Goal: Information Seeking & Learning: Learn about a topic

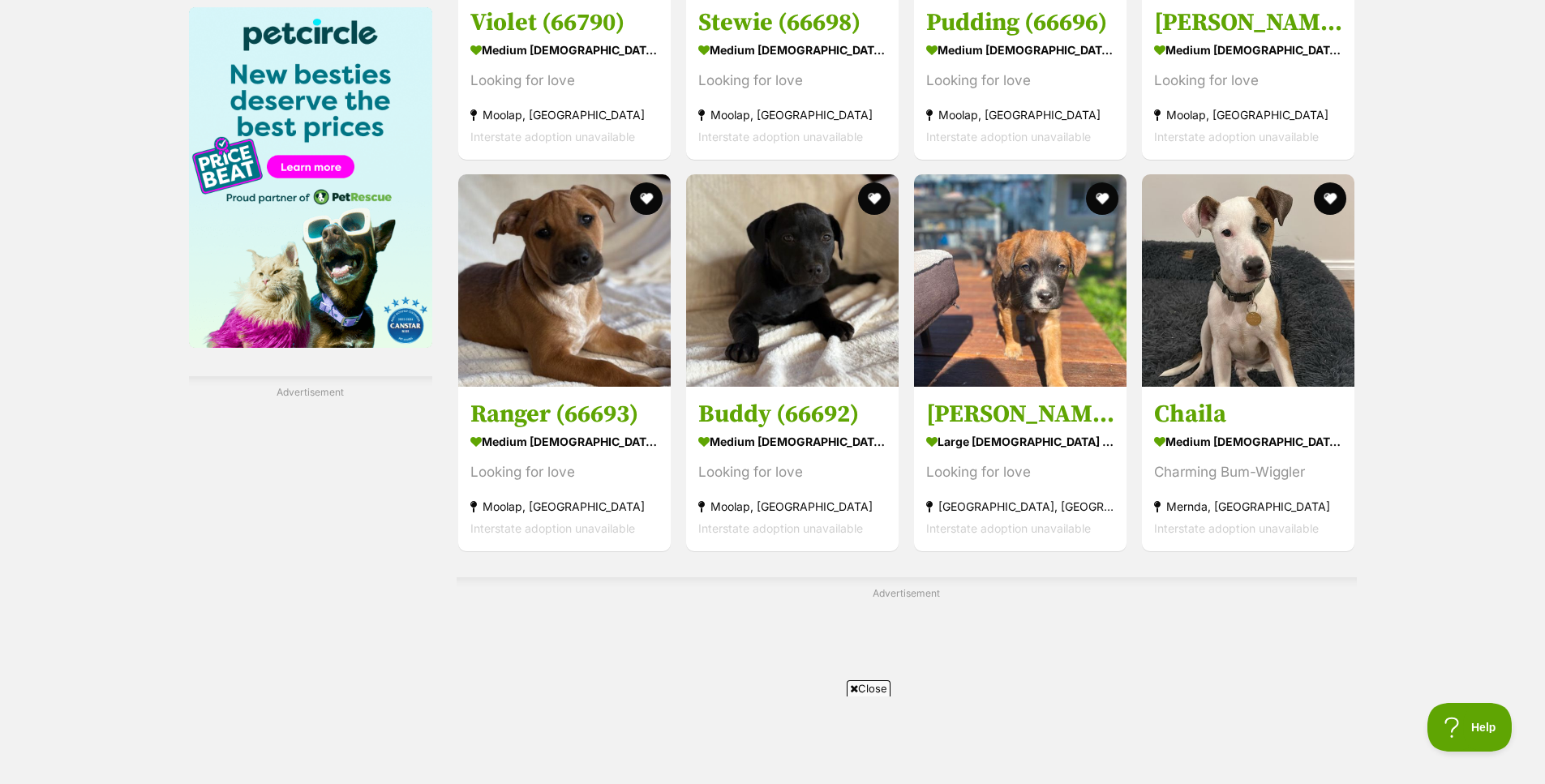
scroll to position [2342, 0]
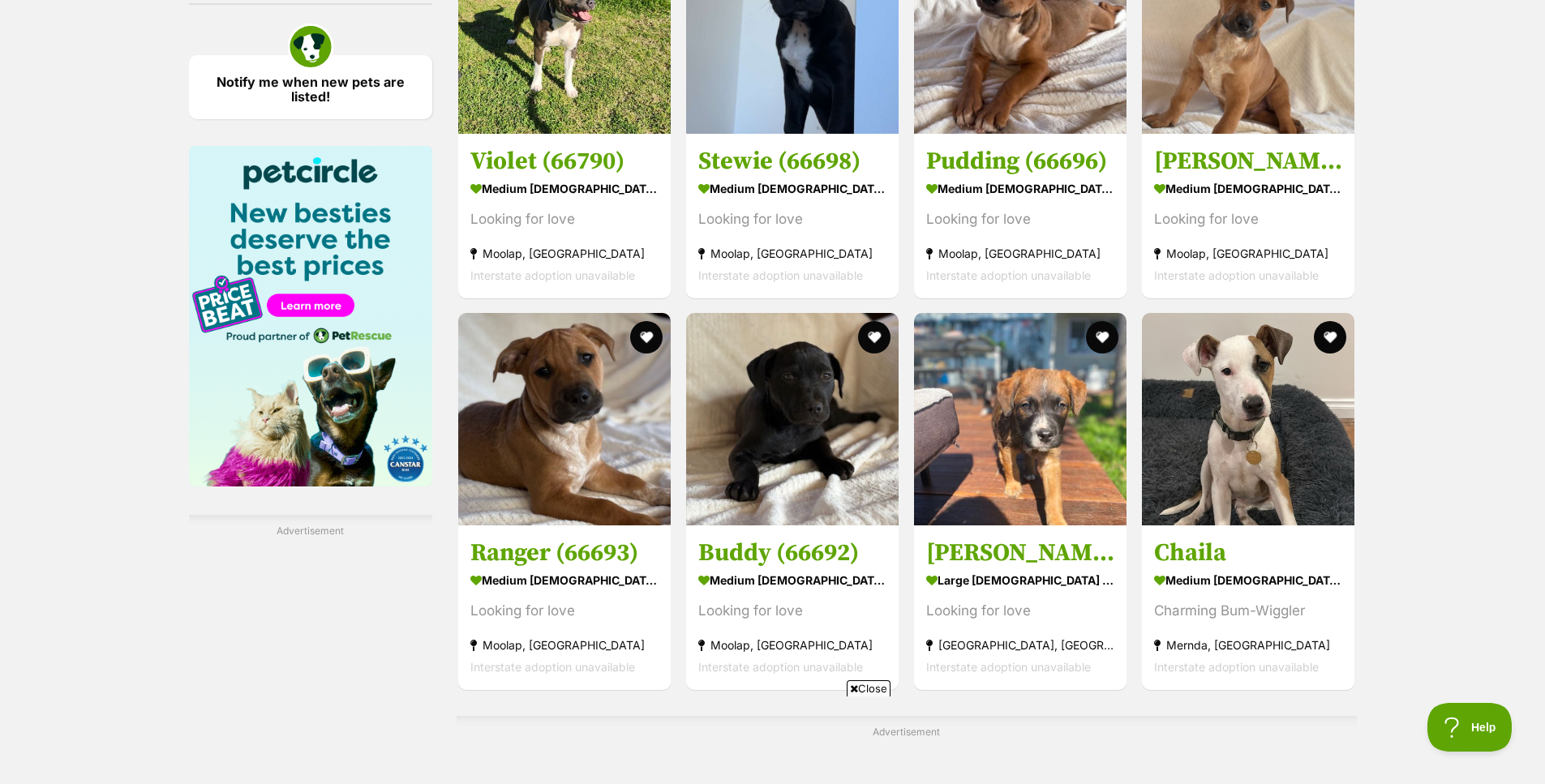
click at [1270, 600] on div "Charming Bum-Wiggler" at bounding box center [1249, 610] width 188 height 22
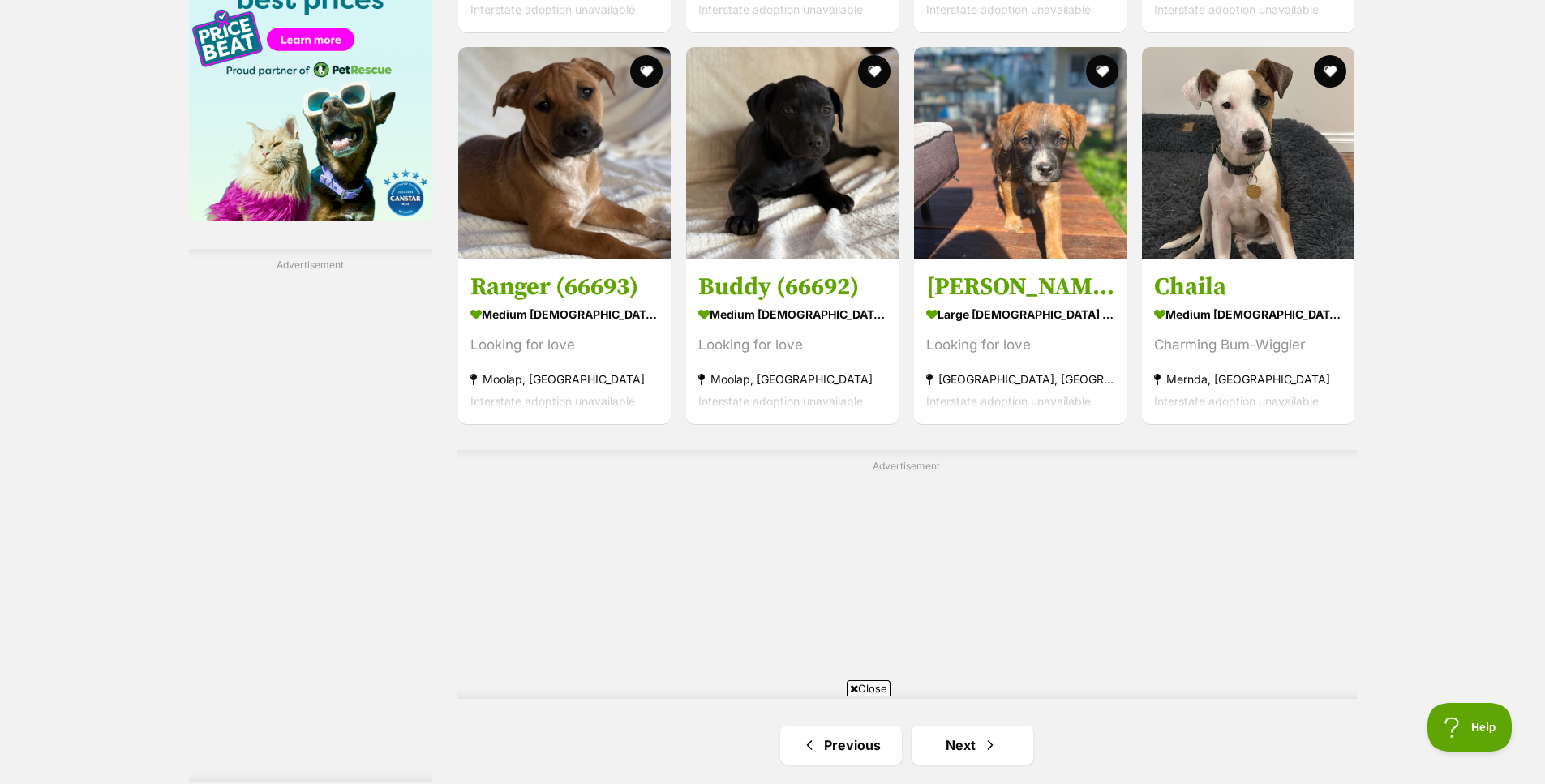
scroll to position [2668, 0]
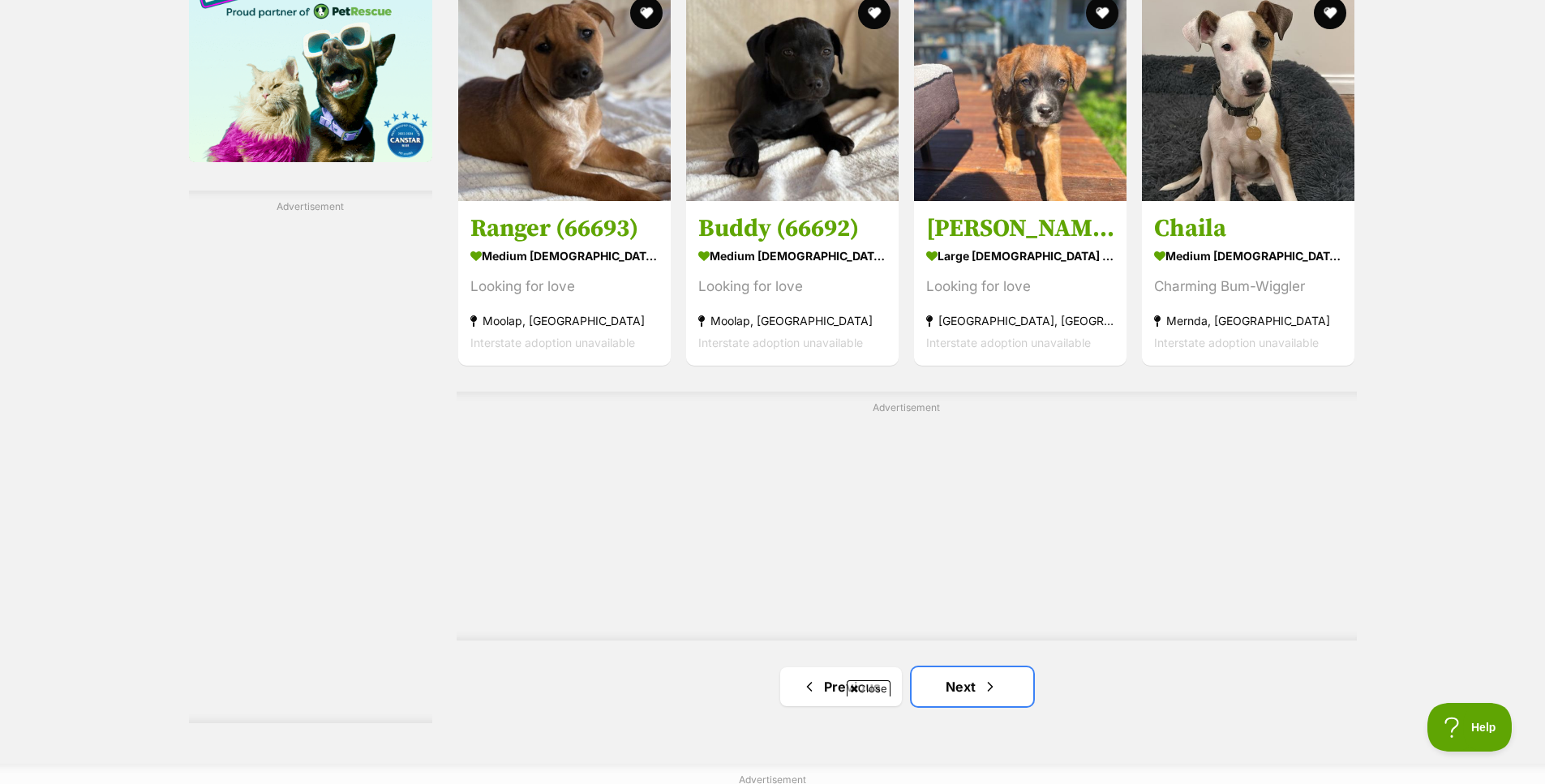
click at [999, 668] on link "Next" at bounding box center [973, 687] width 122 height 39
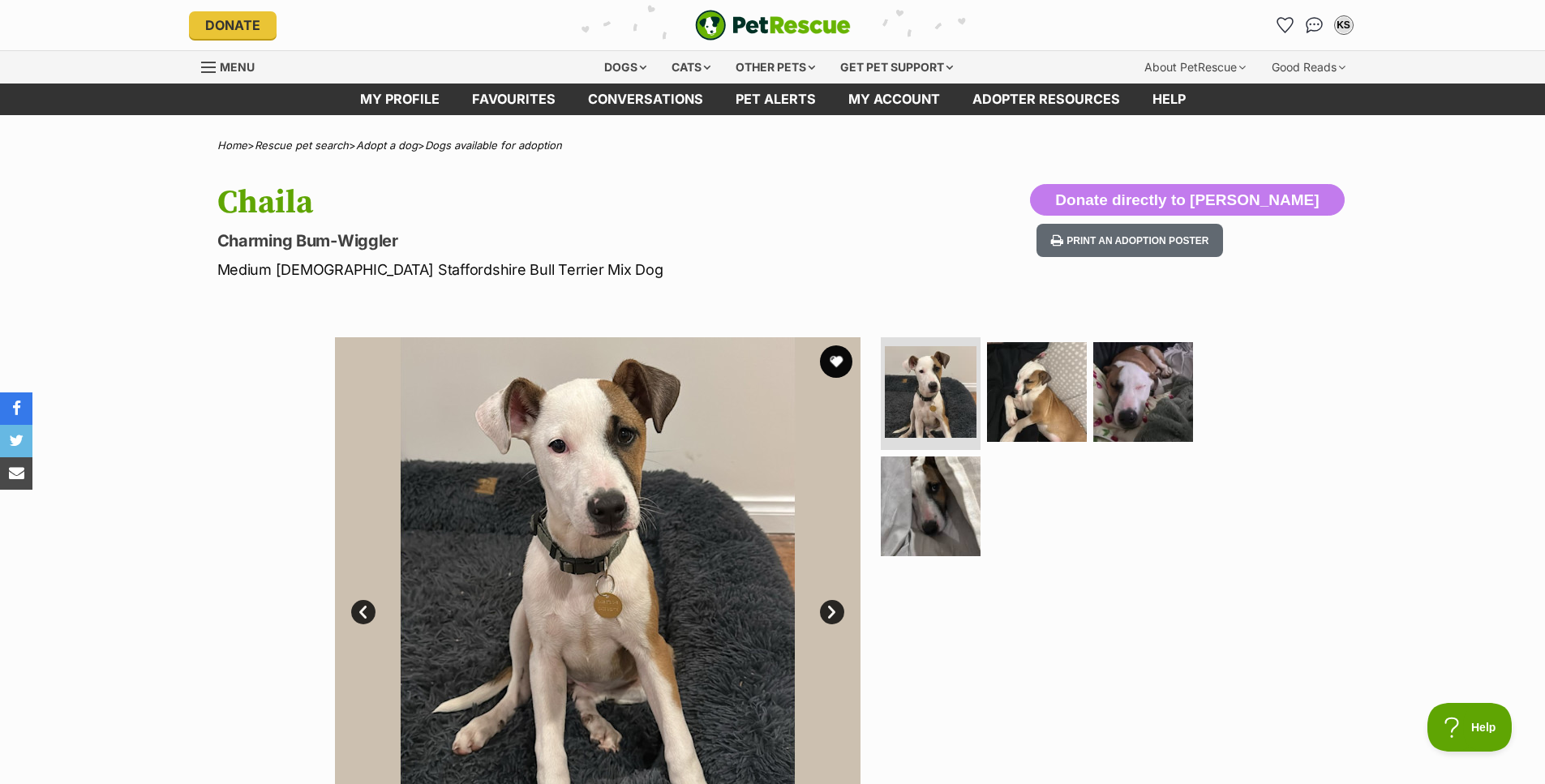
click at [1067, 419] on img at bounding box center [1036, 392] width 100 height 100
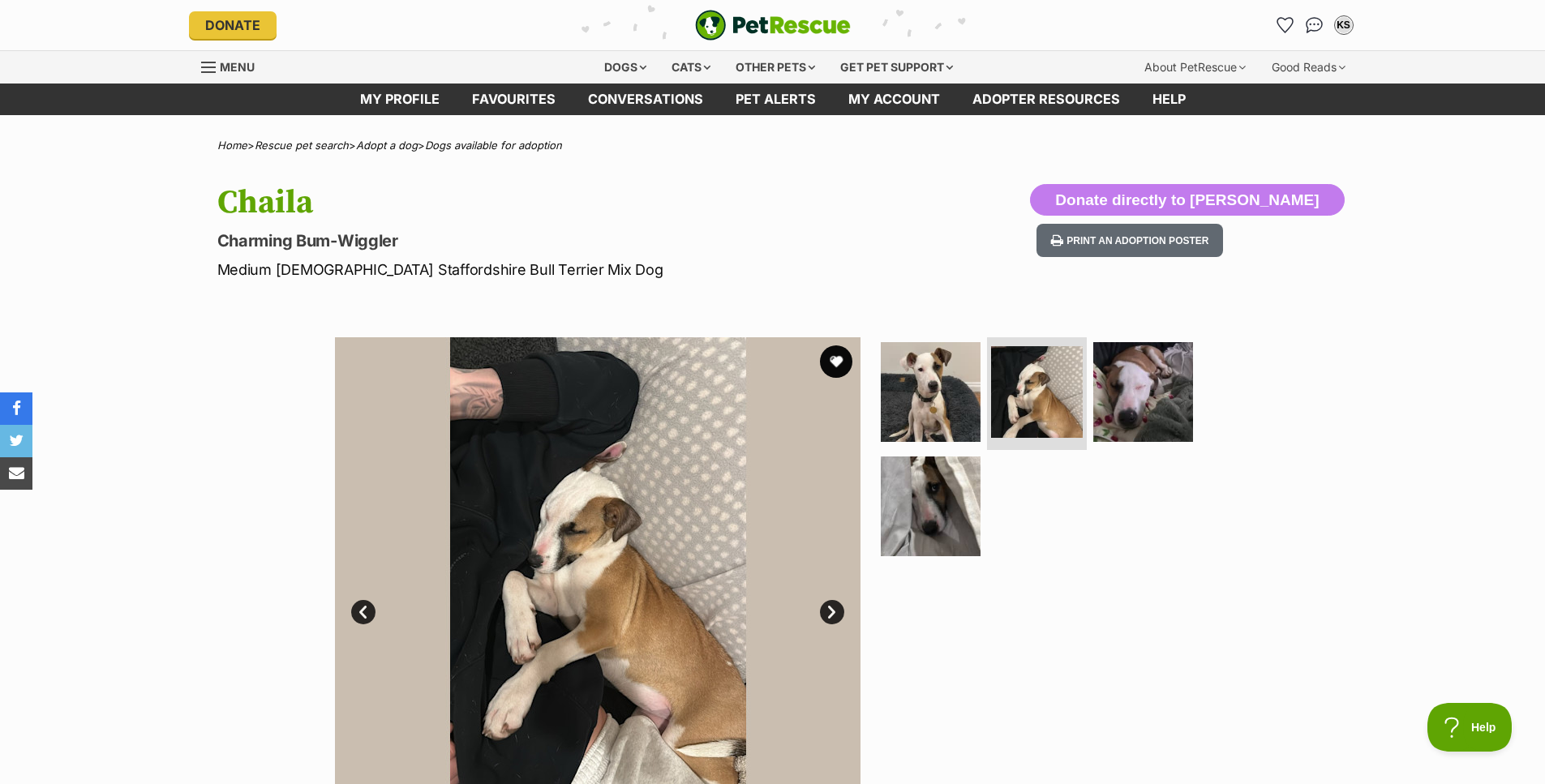
click at [1142, 410] on img at bounding box center [1143, 392] width 100 height 100
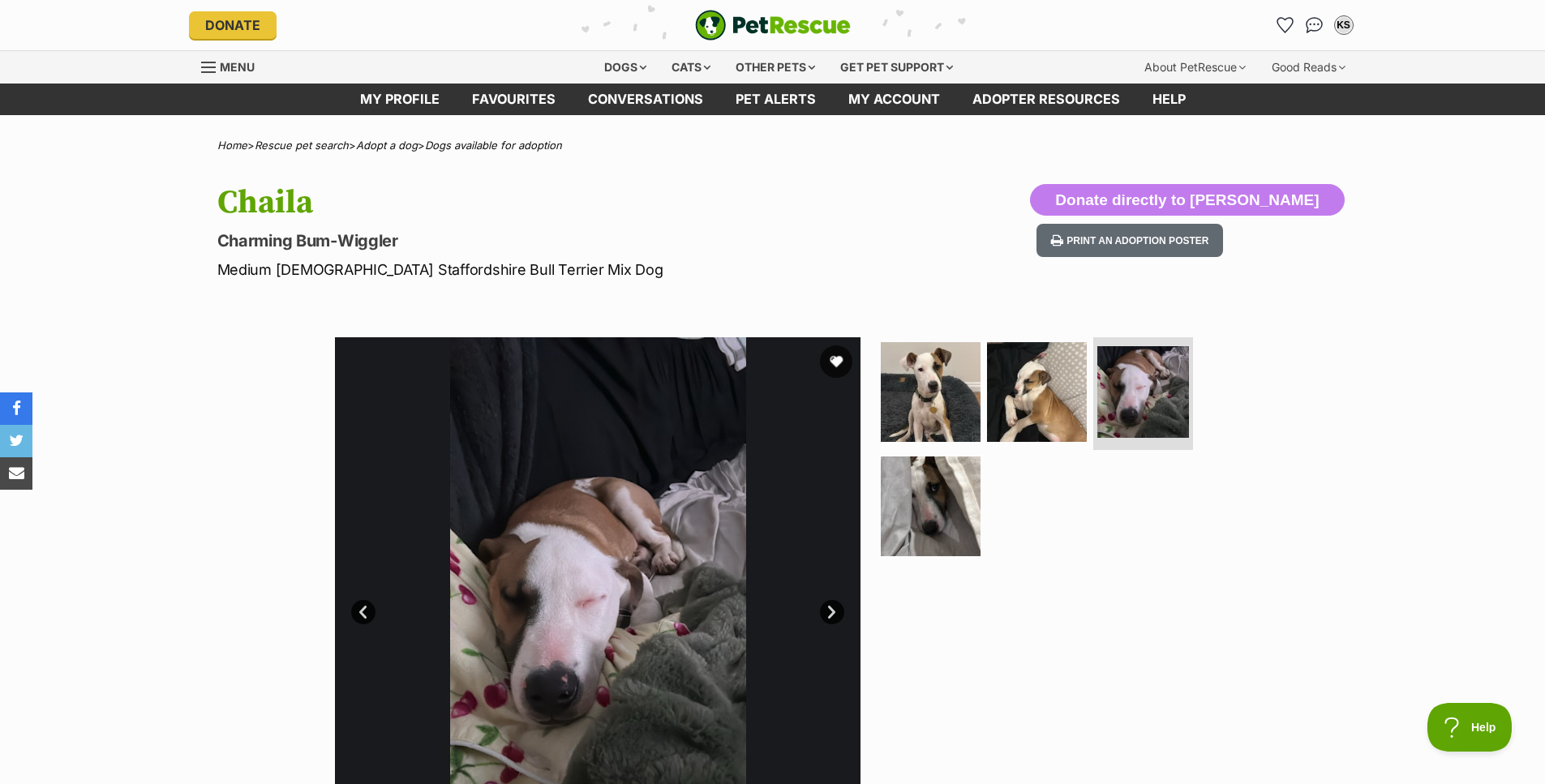
click at [954, 526] on img at bounding box center [930, 506] width 100 height 100
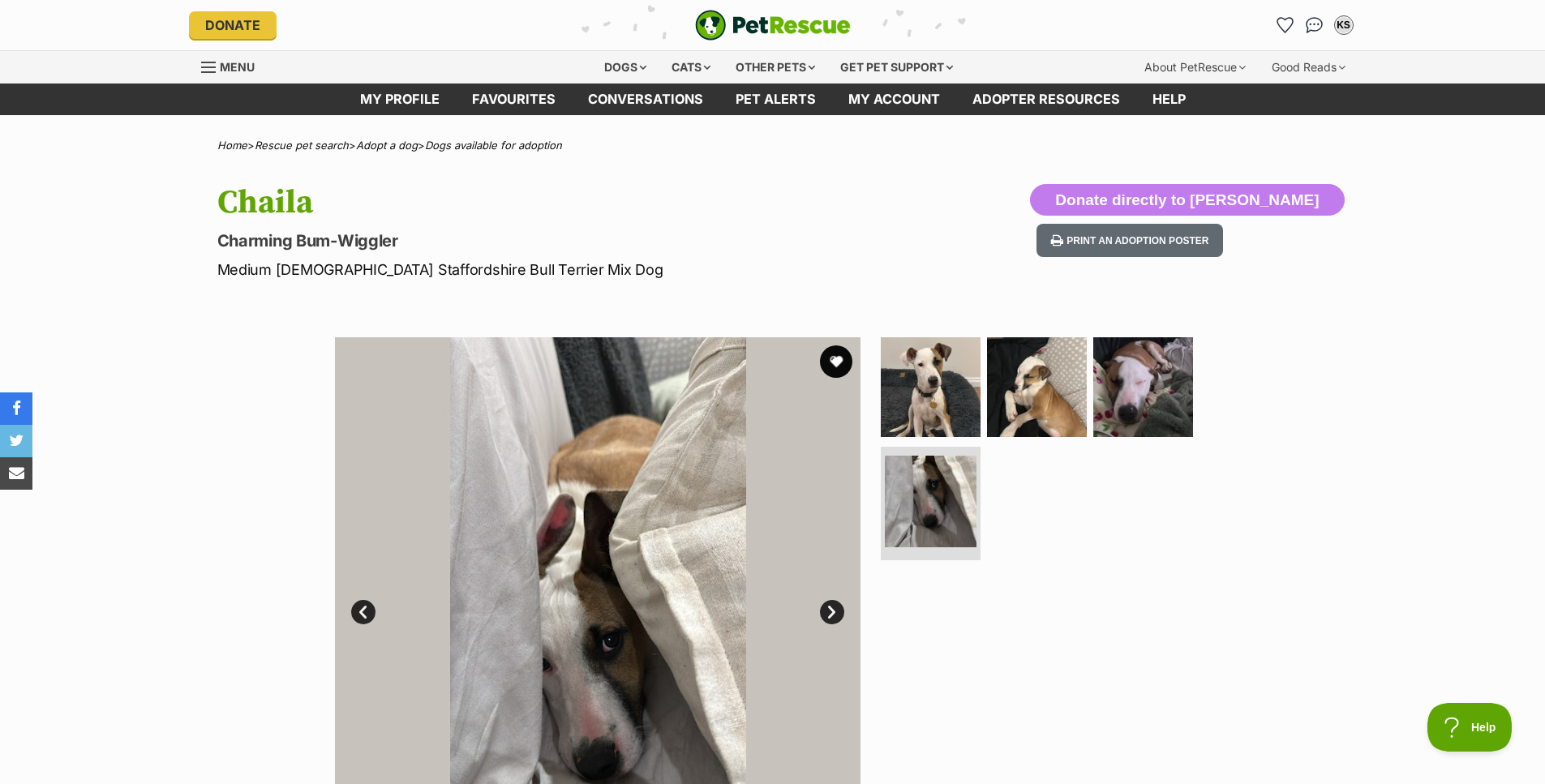
click at [905, 386] on img at bounding box center [930, 387] width 100 height 100
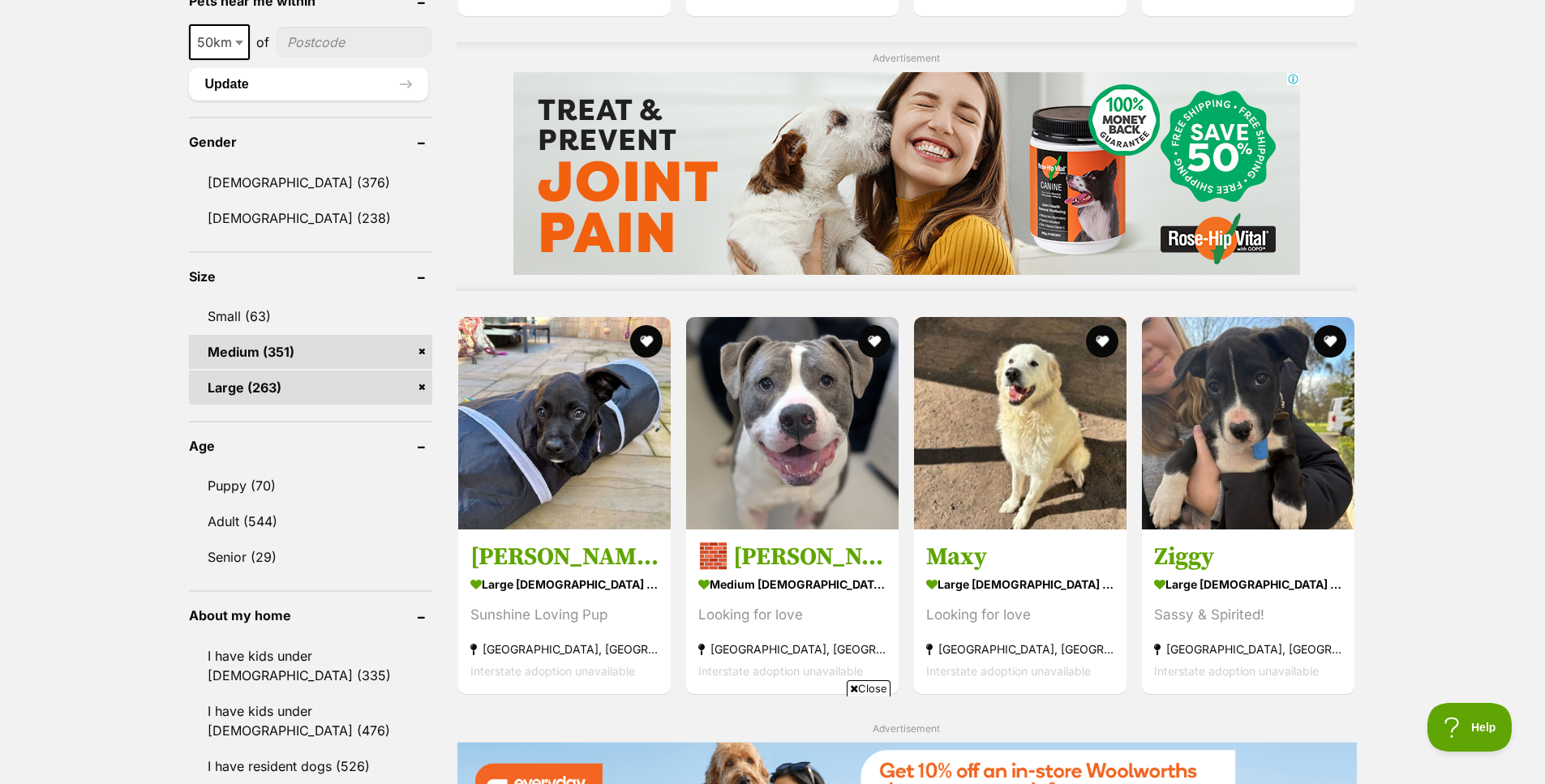
scroll to position [1298, 0]
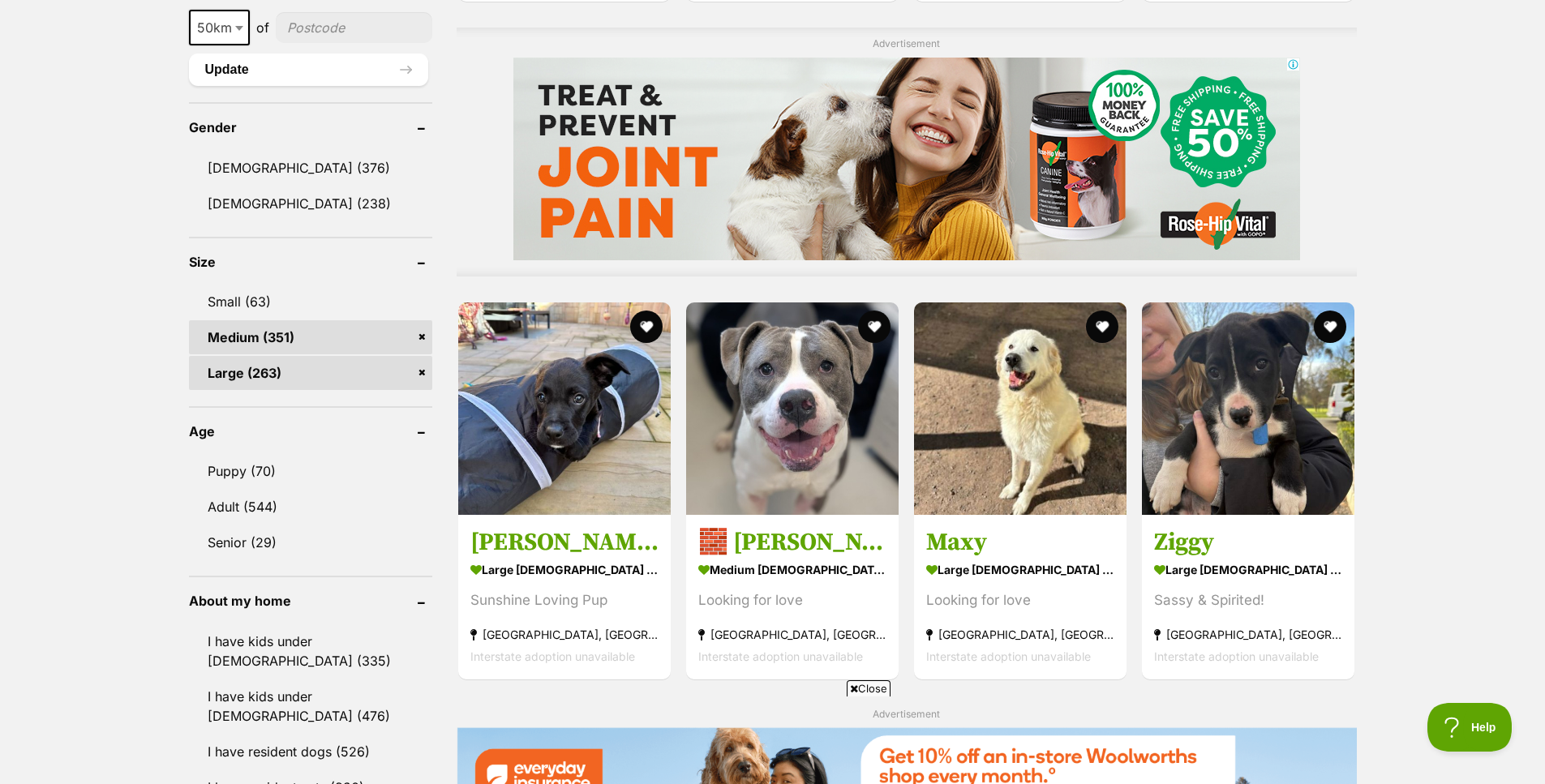
click at [515, 575] on strong "large [DEMOGRAPHIC_DATA] Dog" at bounding box center [564, 568] width 188 height 23
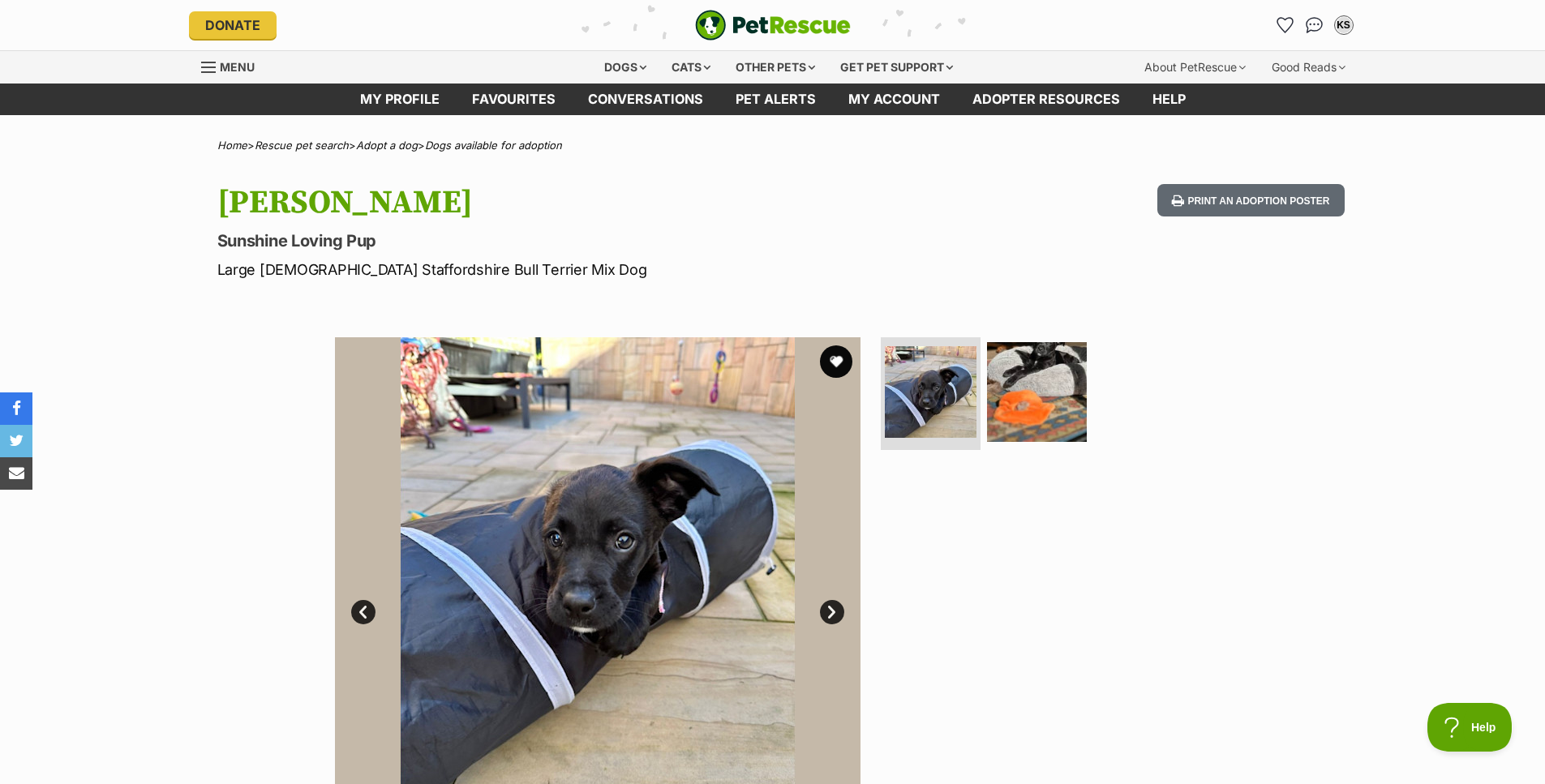
click at [1052, 410] on img at bounding box center [1036, 392] width 100 height 100
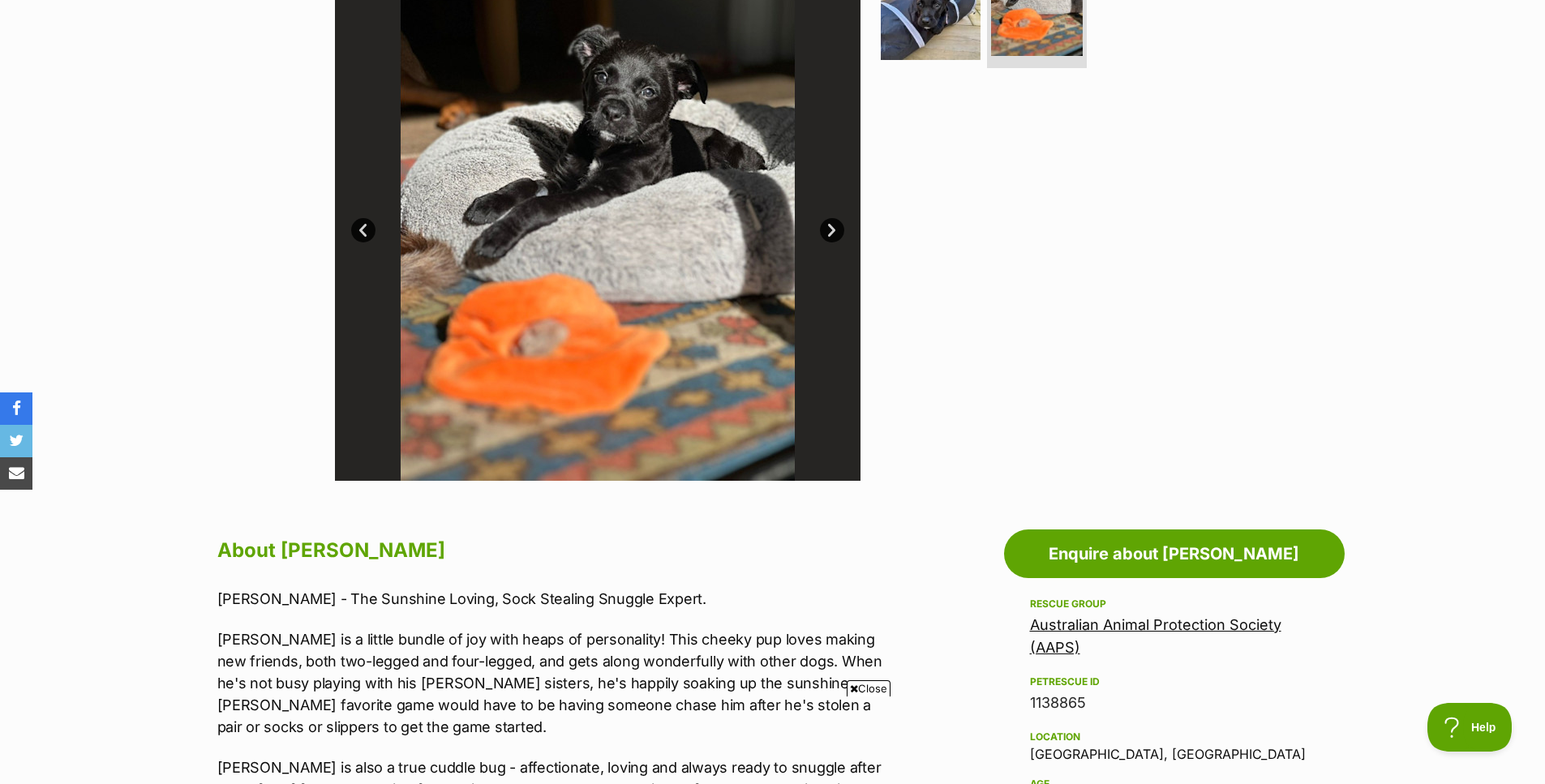
scroll to position [324, 0]
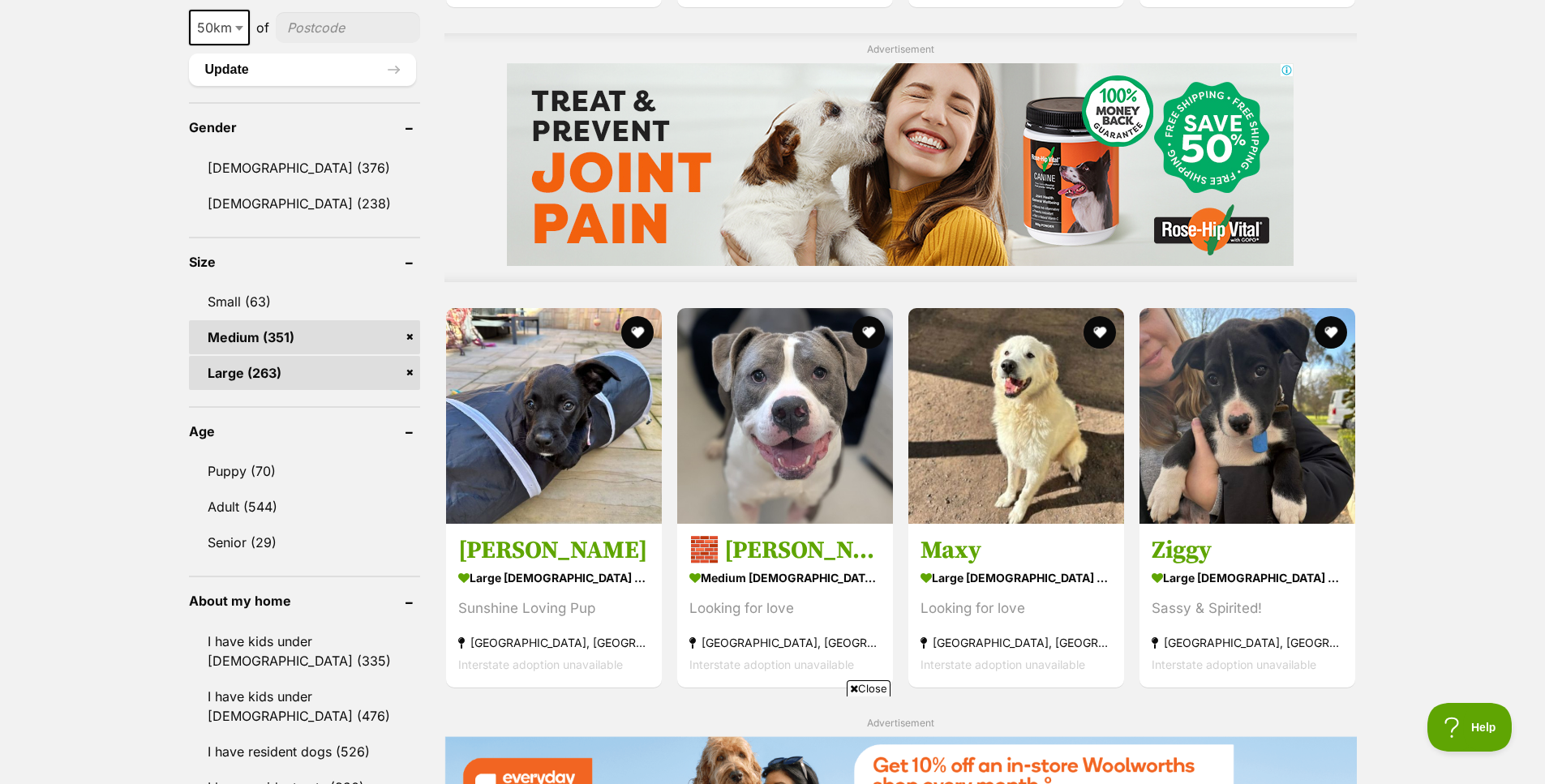
click at [1275, 442] on img at bounding box center [1248, 416] width 216 height 216
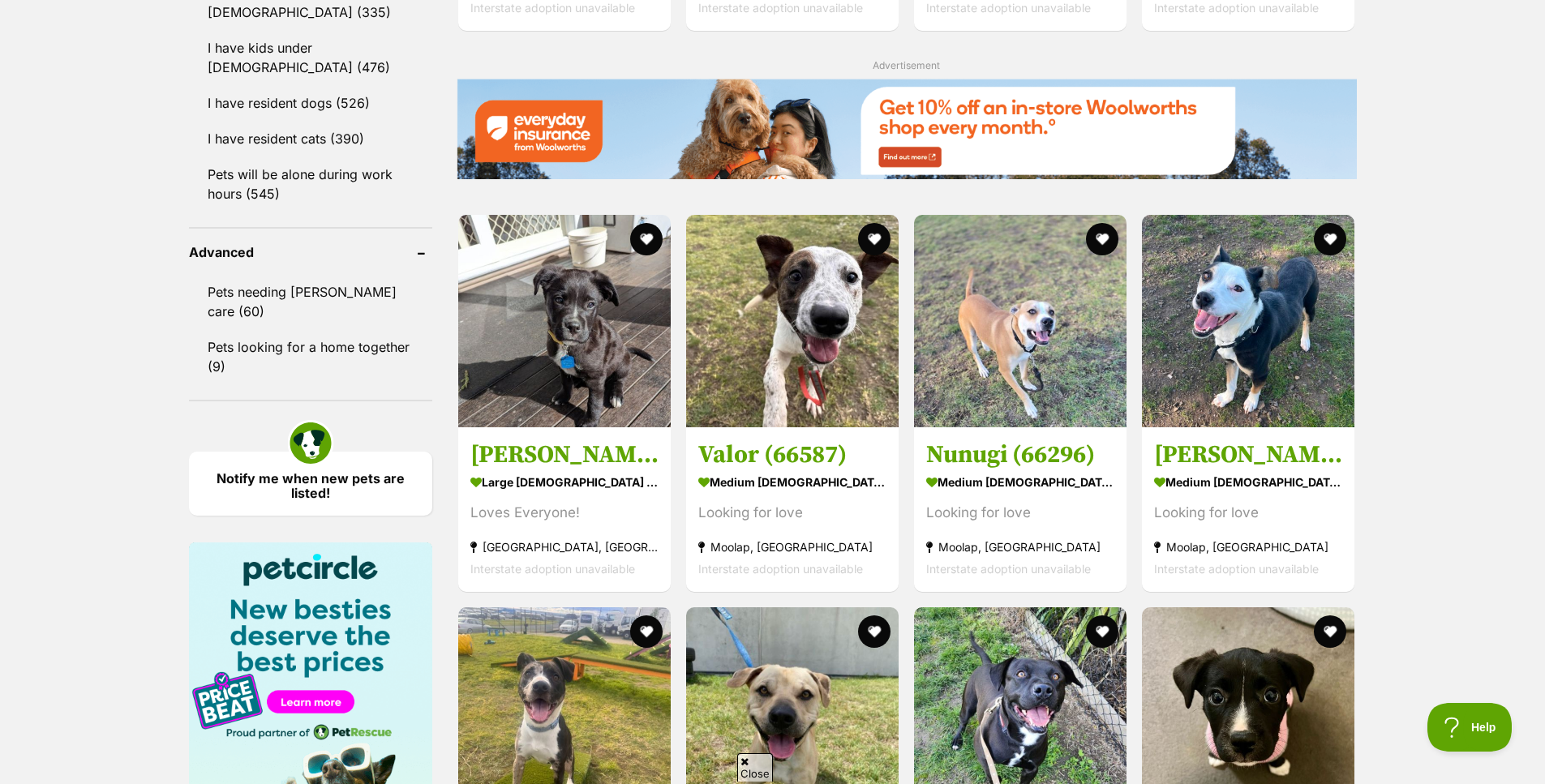
click at [517, 480] on strong "large male Dog" at bounding box center [564, 482] width 188 height 23
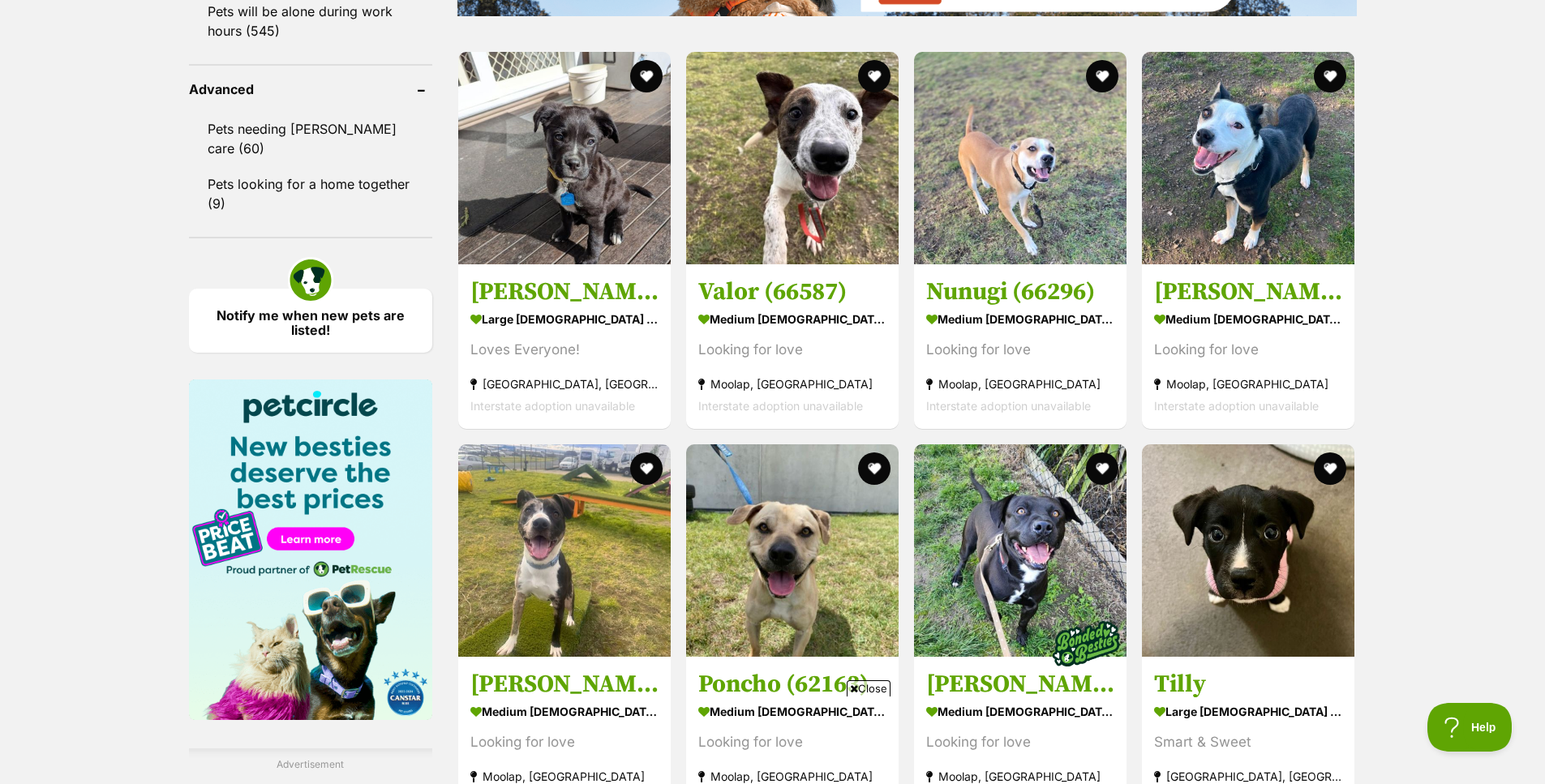
scroll to position [2189, 0]
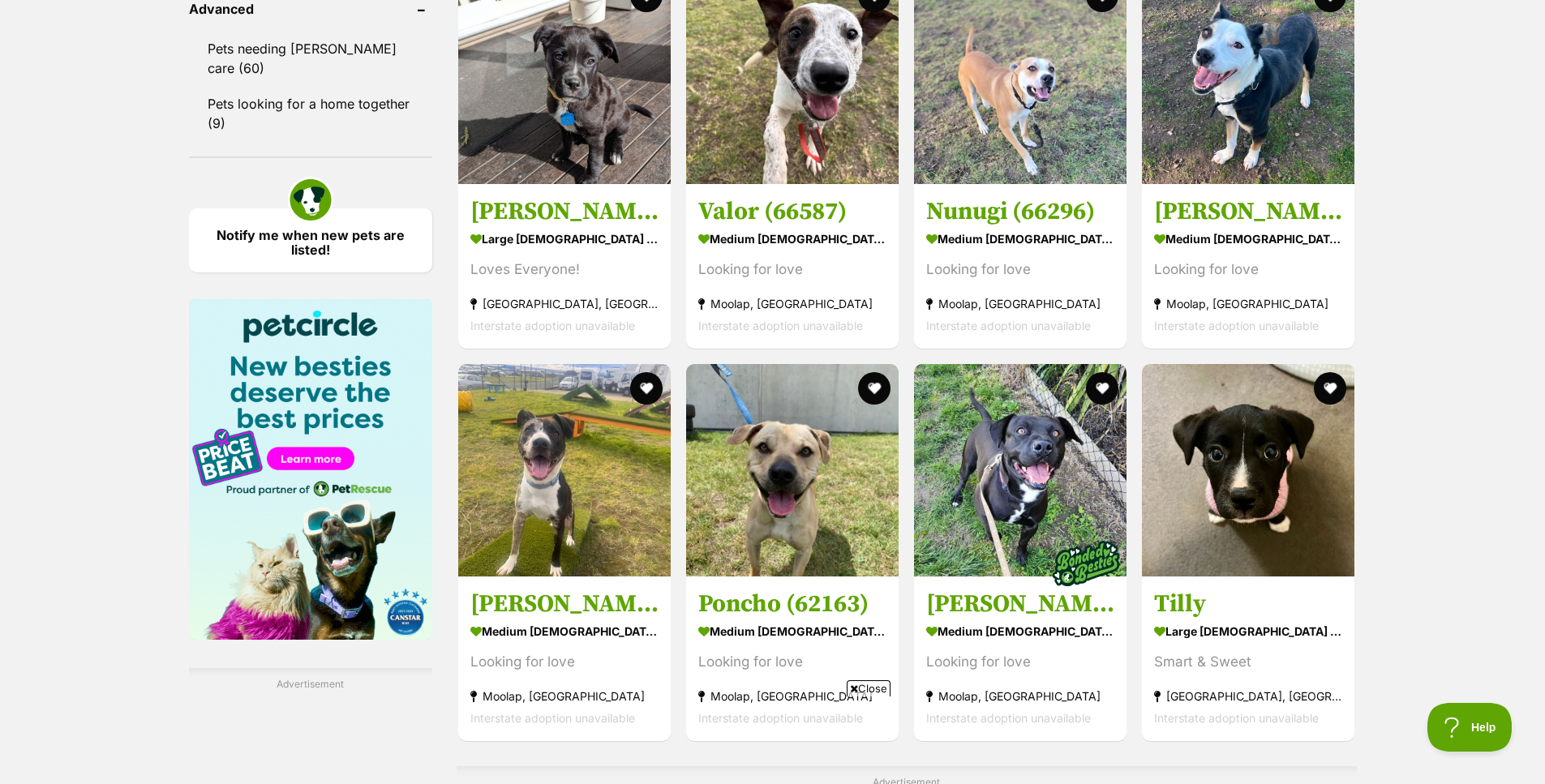
click at [1214, 615] on h3 "Tilly" at bounding box center [1249, 602] width 188 height 30
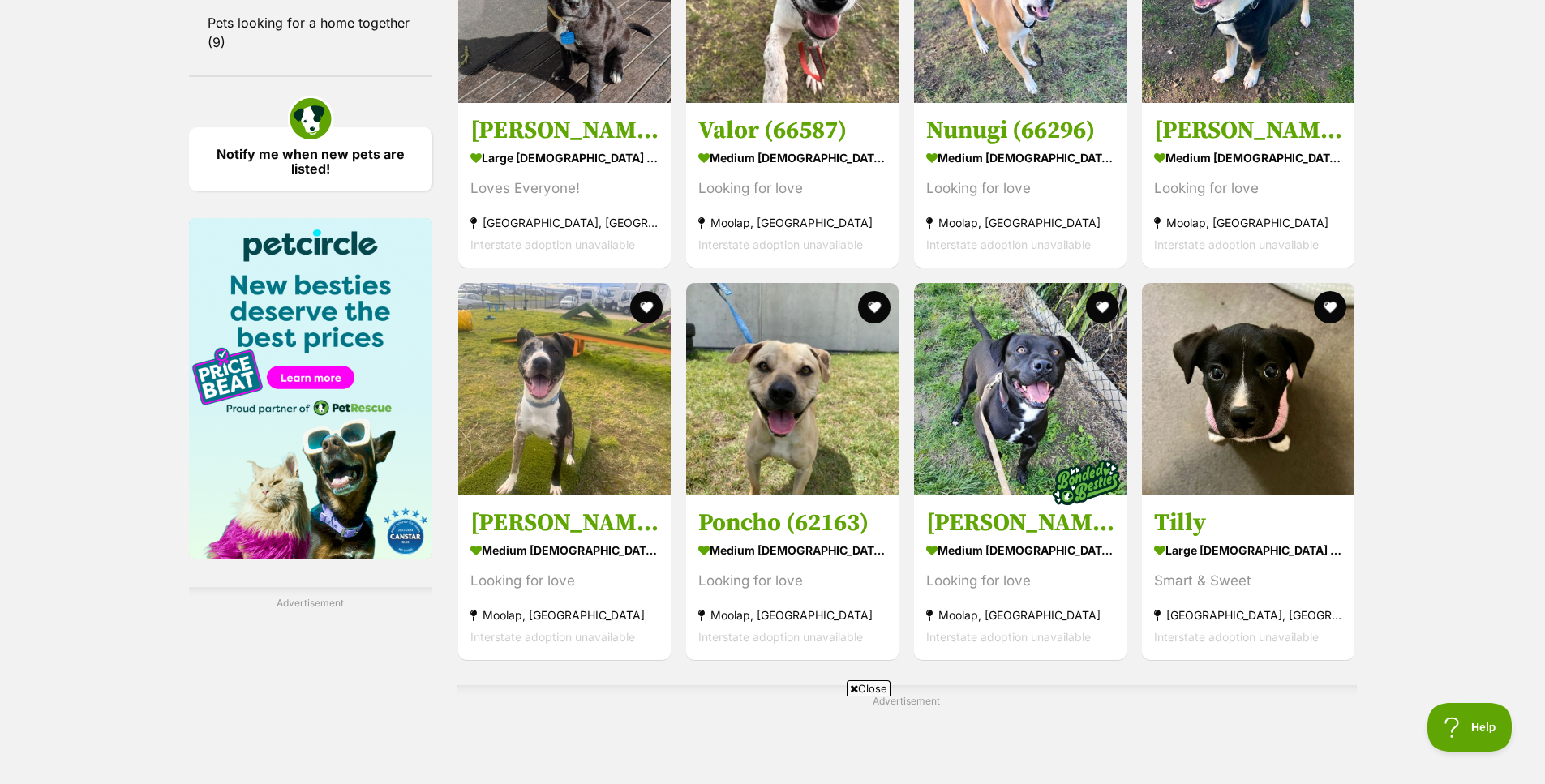
click at [584, 527] on h3 "[PERSON_NAME] (65382)" at bounding box center [564, 522] width 188 height 30
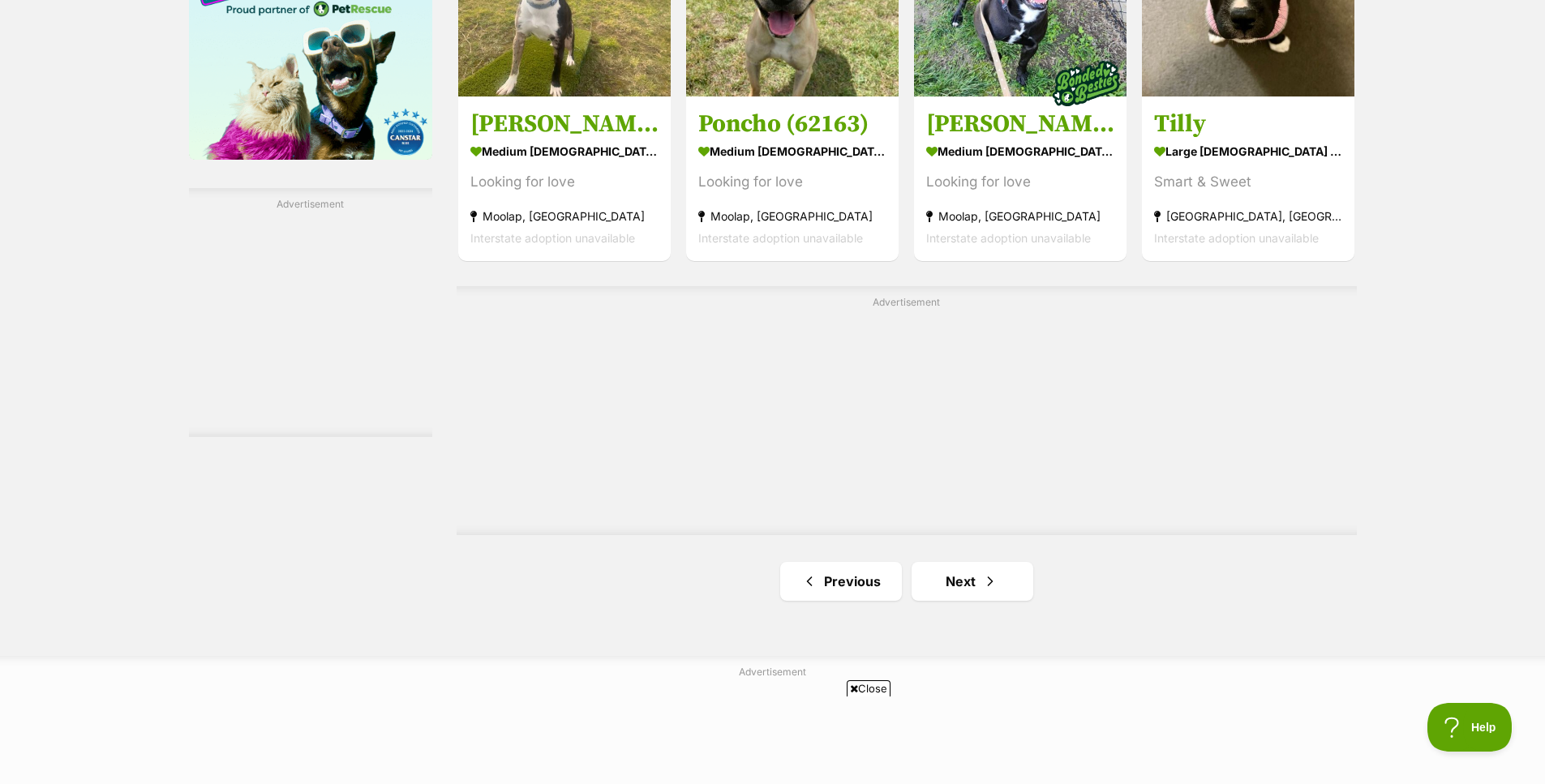
scroll to position [2676, 0]
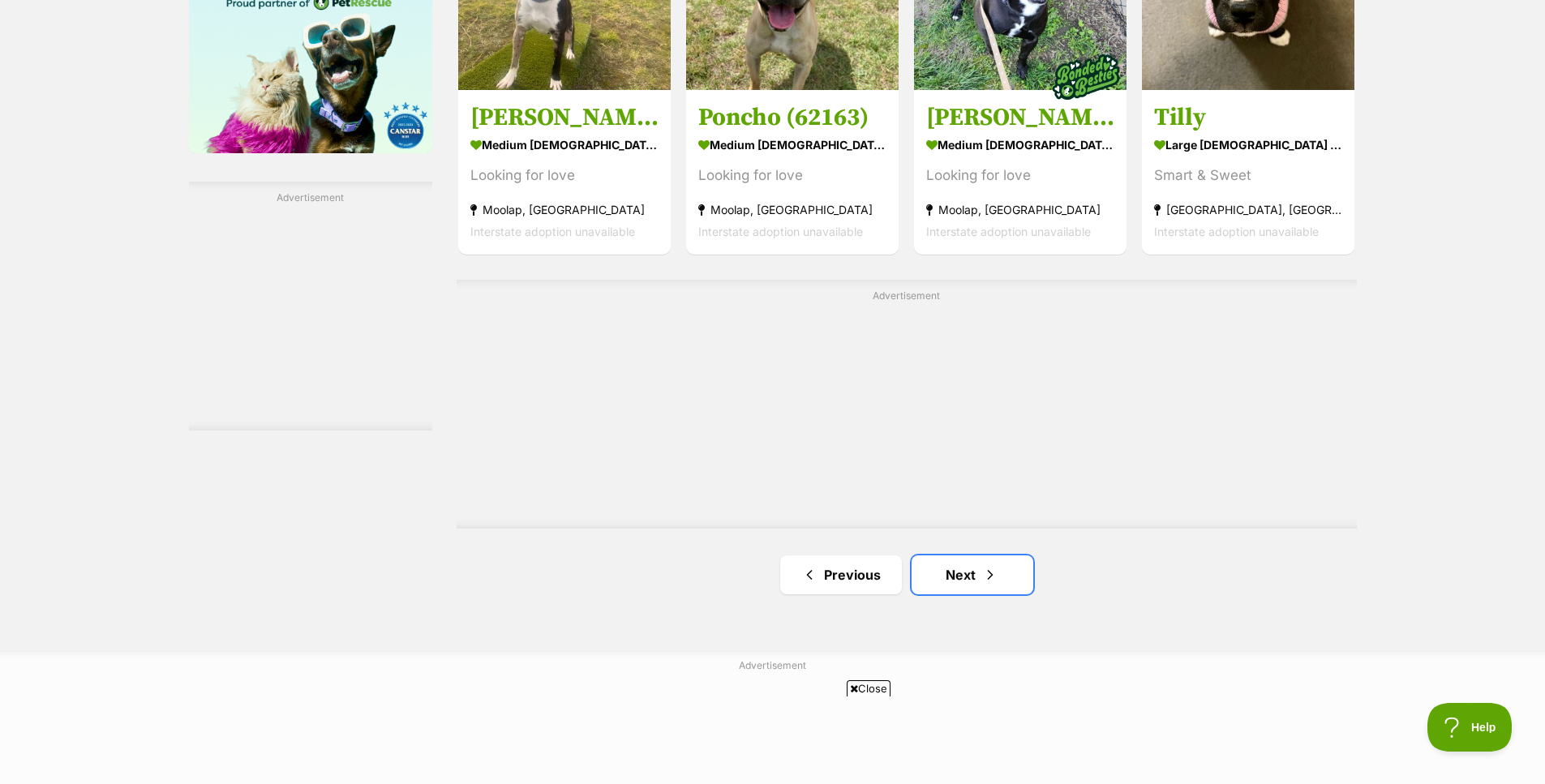
click at [977, 579] on link "Next" at bounding box center [973, 575] width 122 height 39
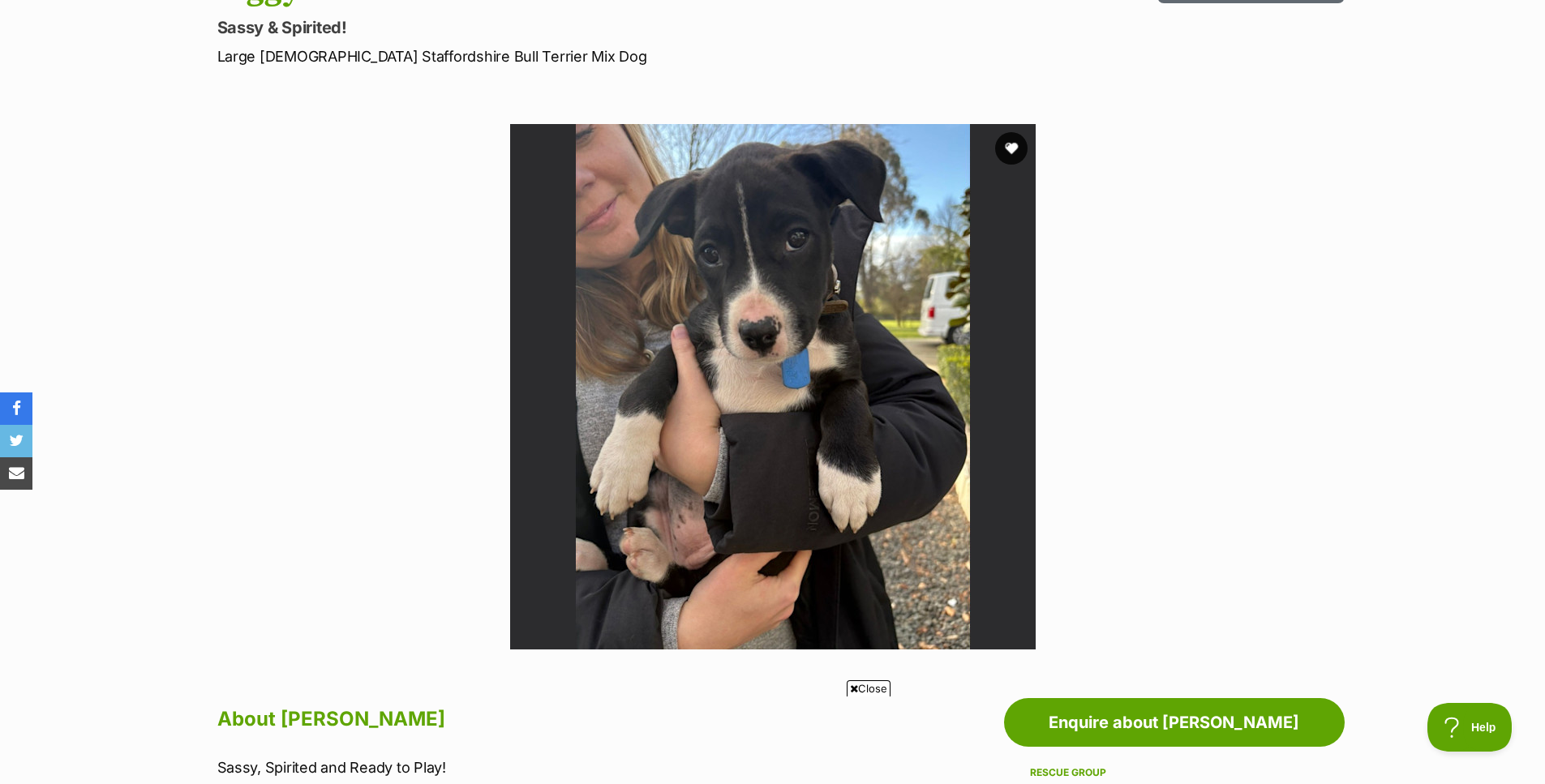
scroll to position [163, 0]
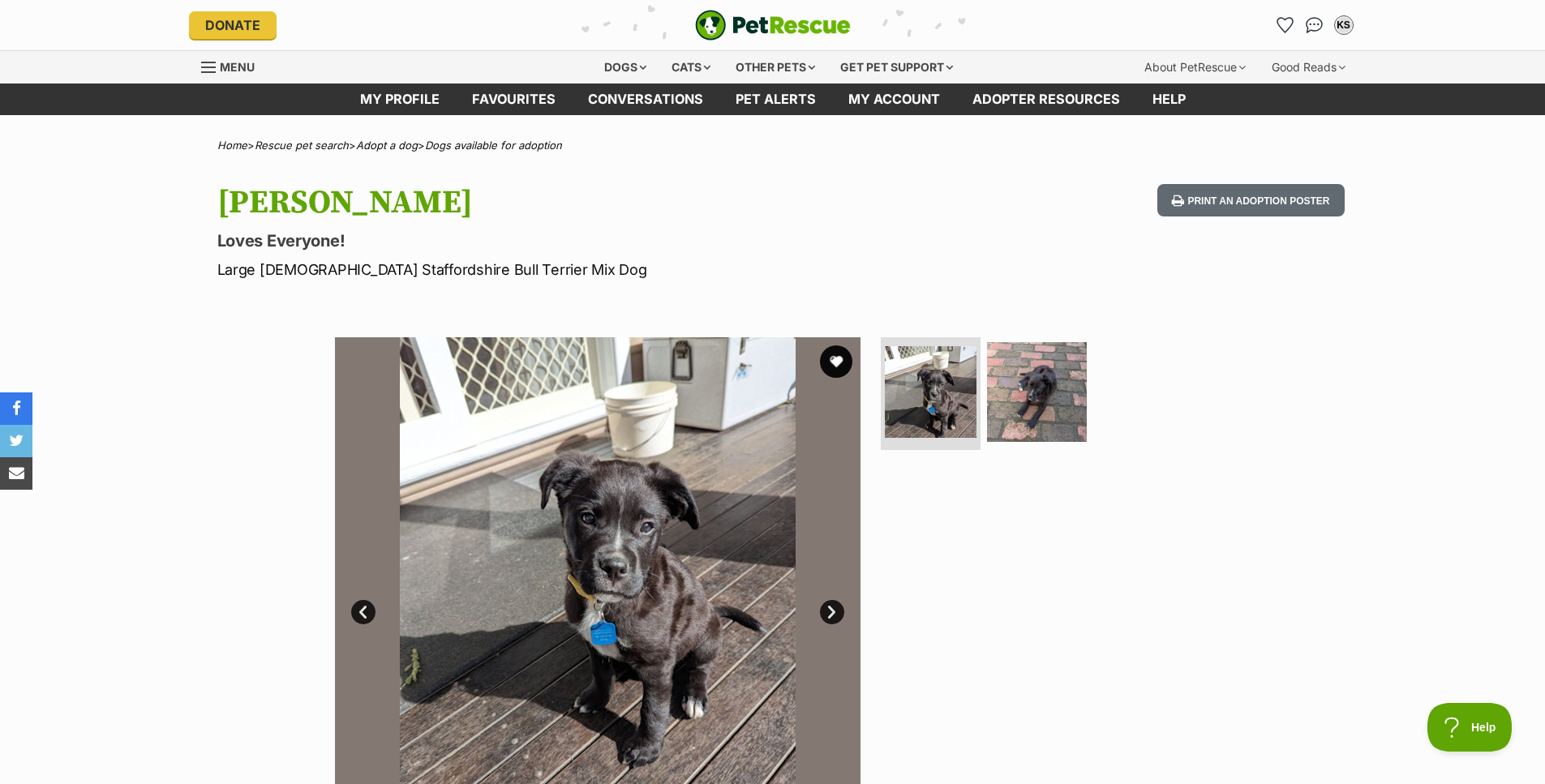
click at [1022, 412] on img at bounding box center [1036, 392] width 100 height 100
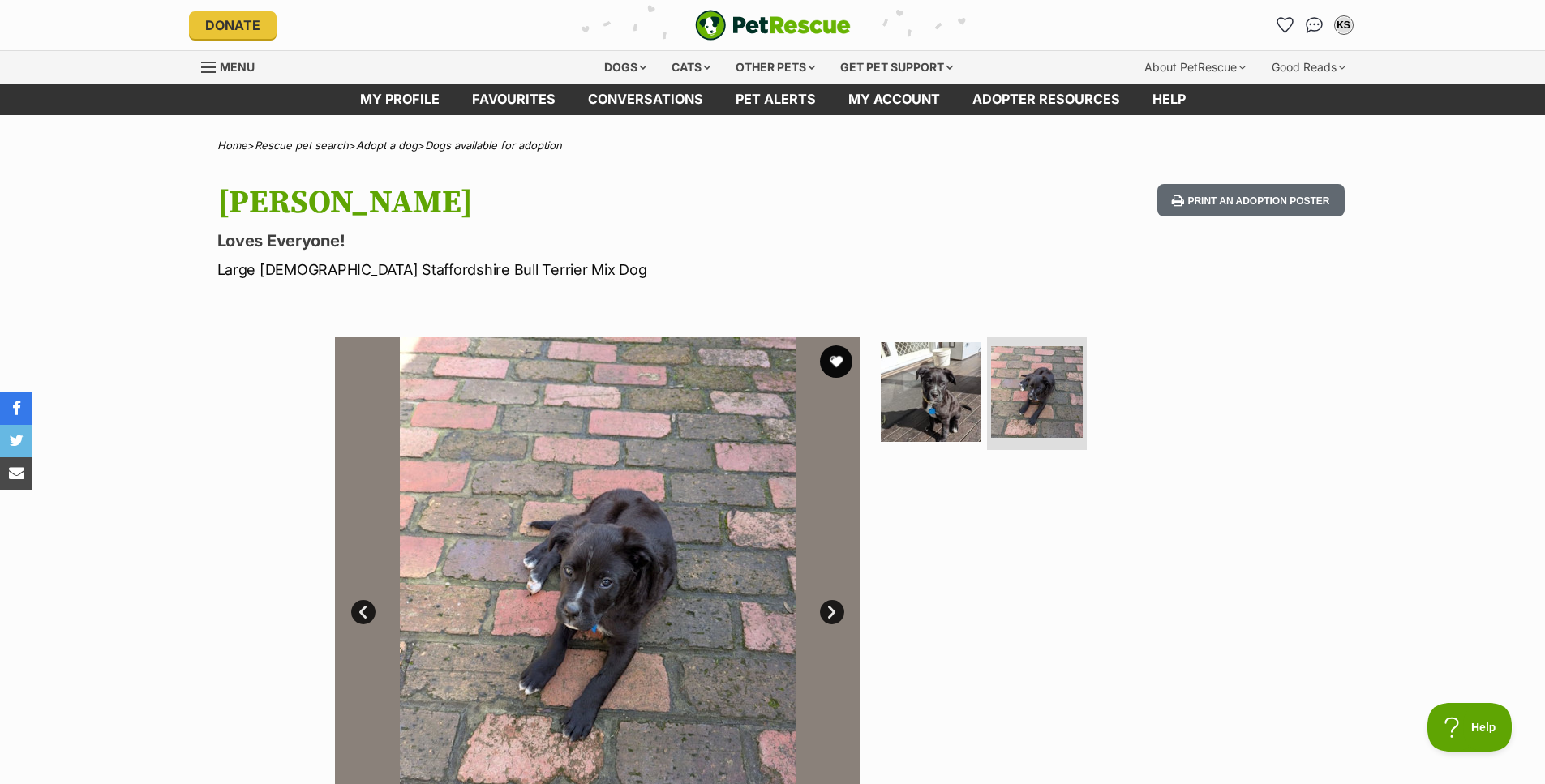
click at [937, 405] on img at bounding box center [930, 392] width 100 height 100
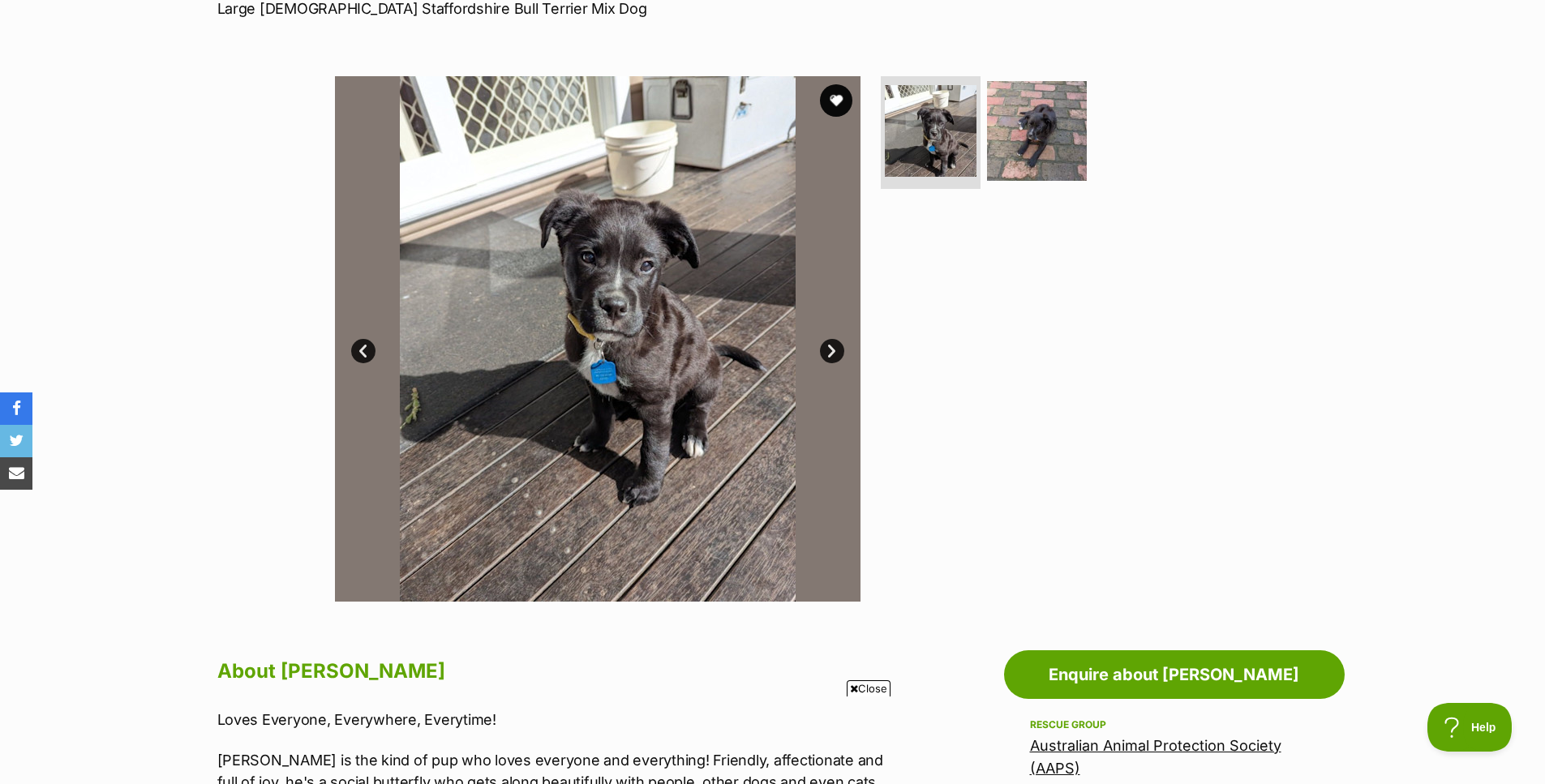
scroll to position [243, 0]
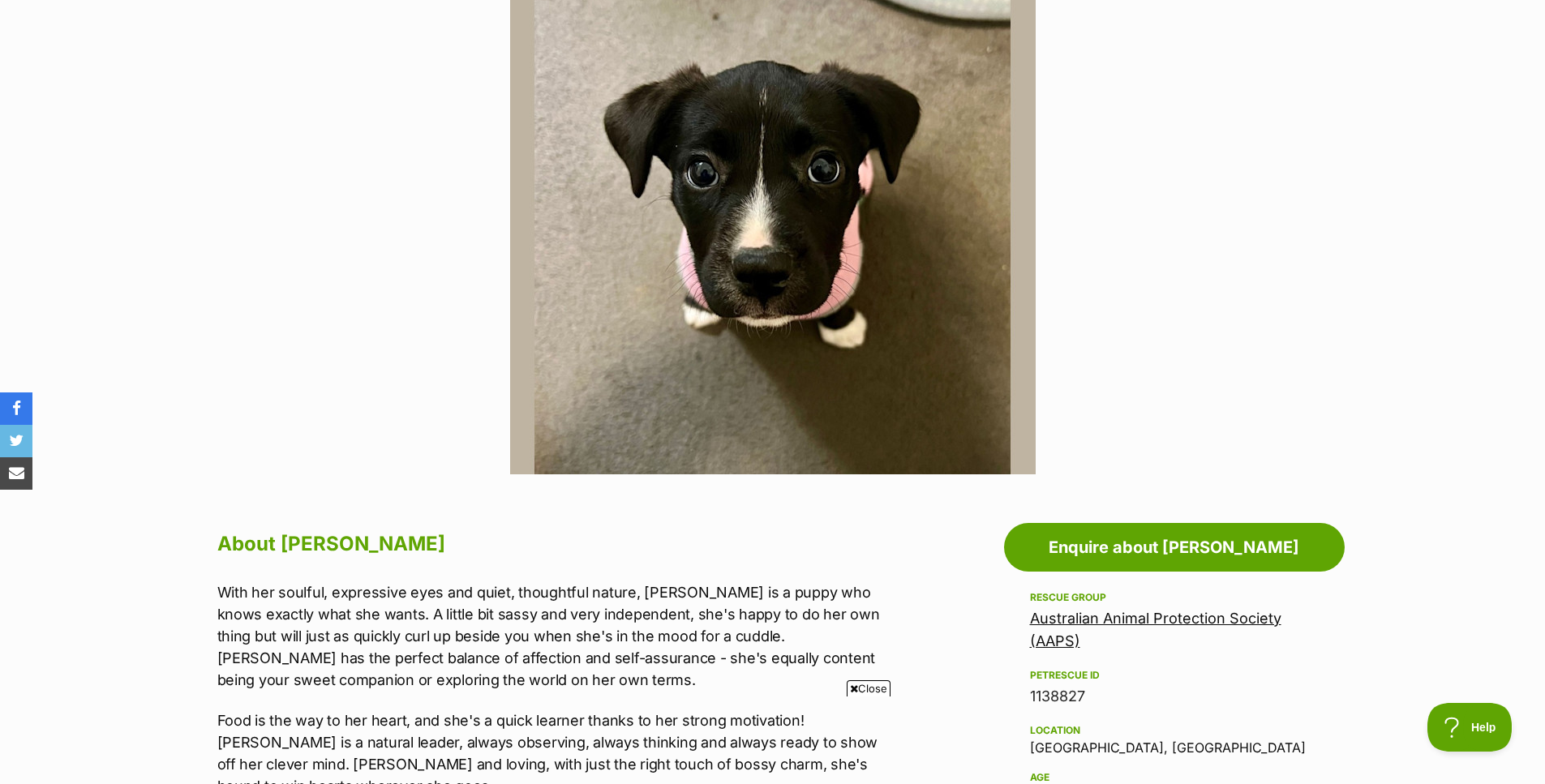
scroll to position [324, 0]
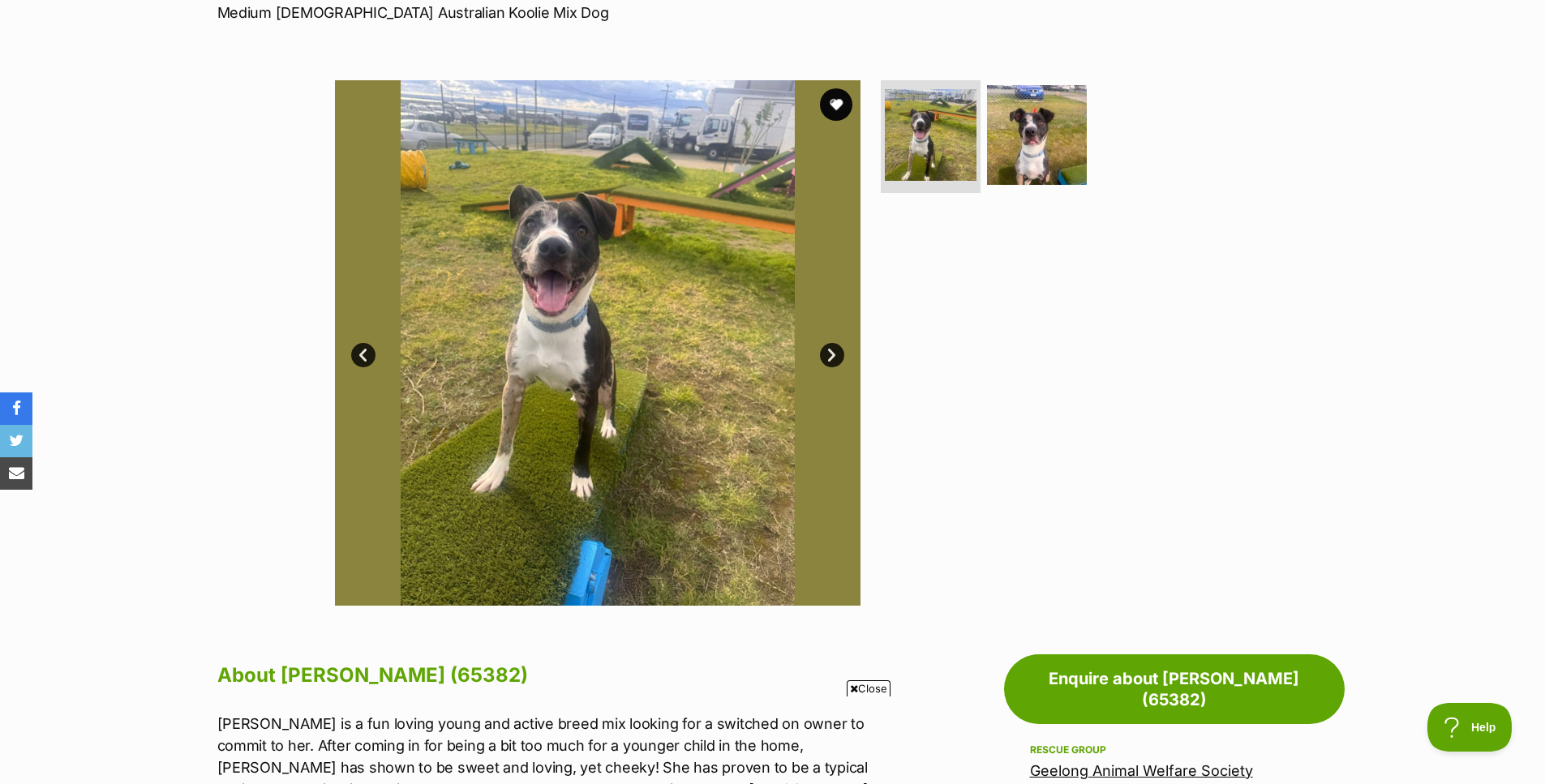
scroll to position [243, 0]
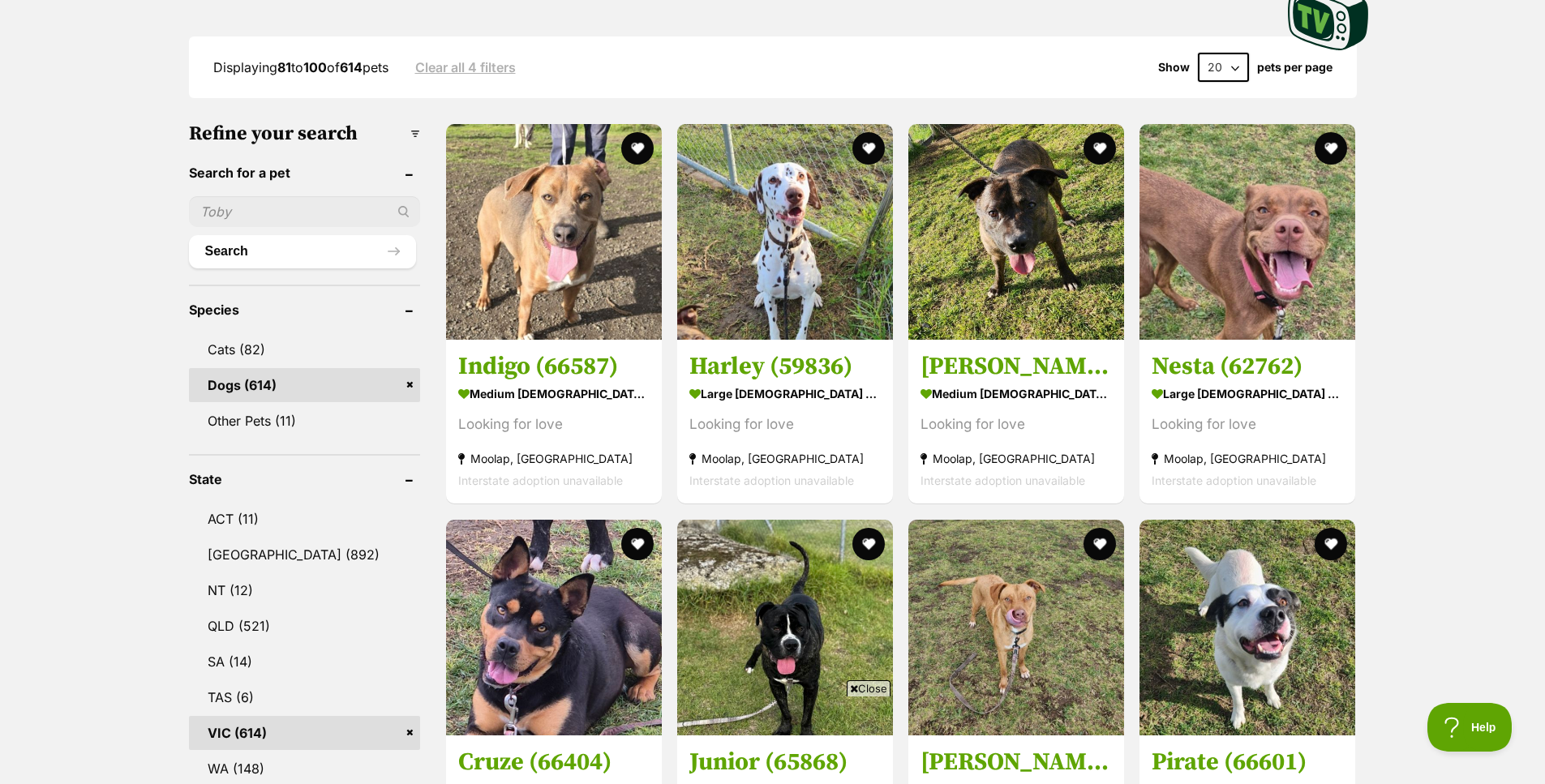
click at [520, 429] on div "Looking for love" at bounding box center [554, 425] width 191 height 22
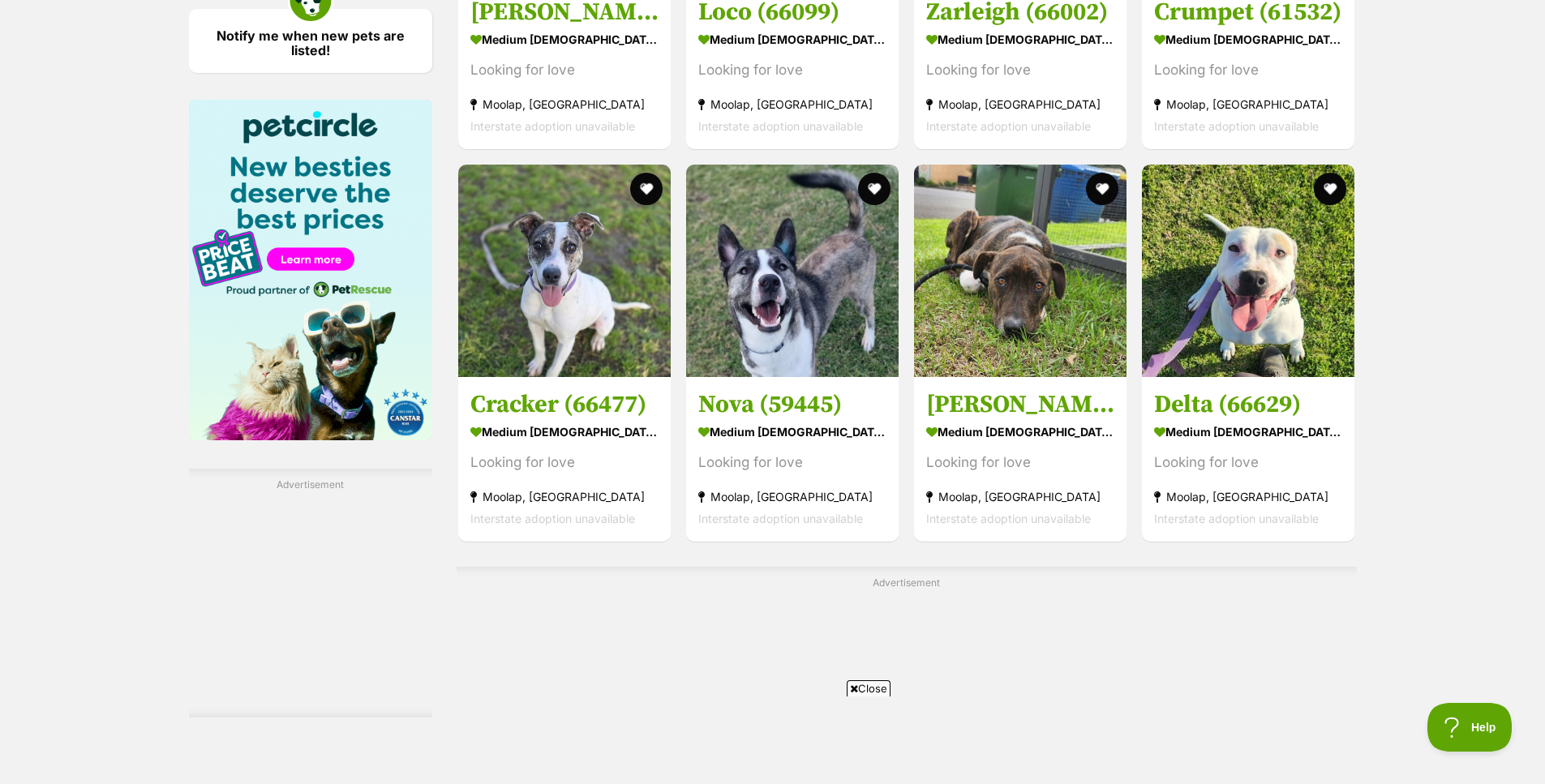
scroll to position [2433, 0]
